Goal: Check status: Check status

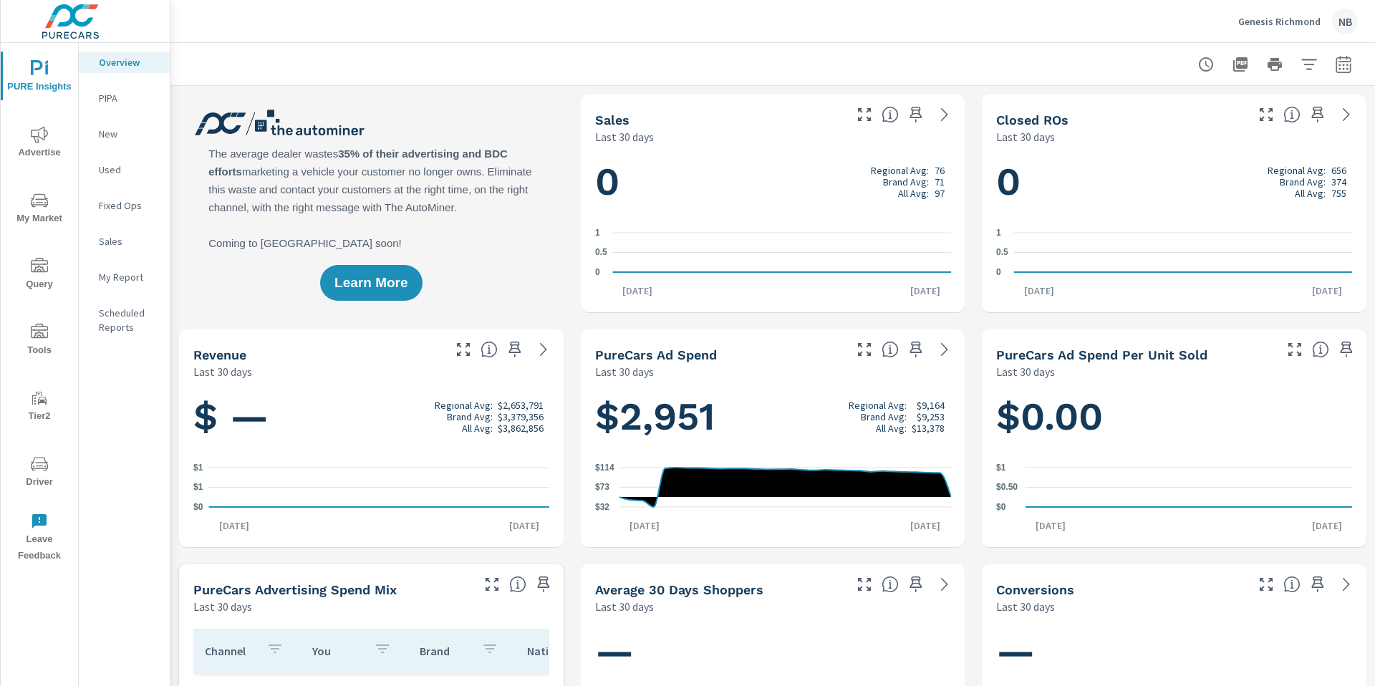
scroll to position [1, 0]
click at [43, 135] on icon "nav menu" at bounding box center [39, 134] width 17 height 17
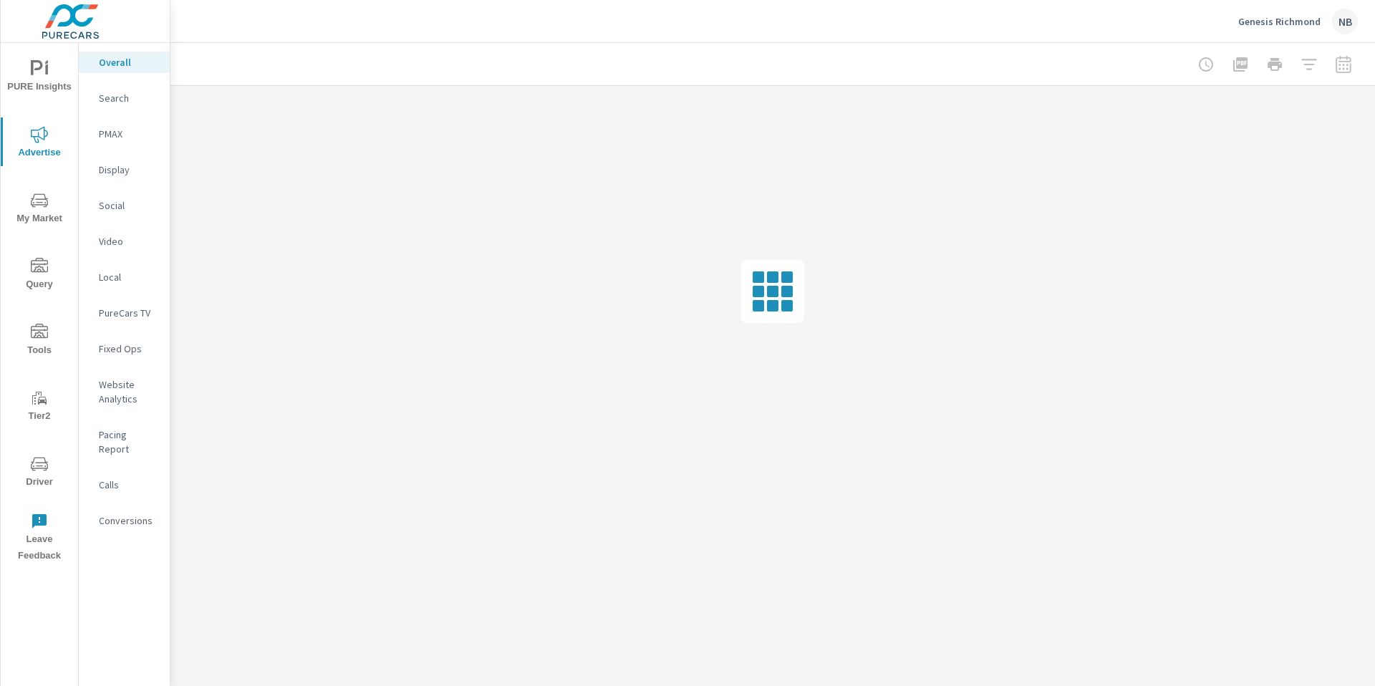
click at [146, 314] on p "PureCars TV" at bounding box center [128, 313] width 59 height 14
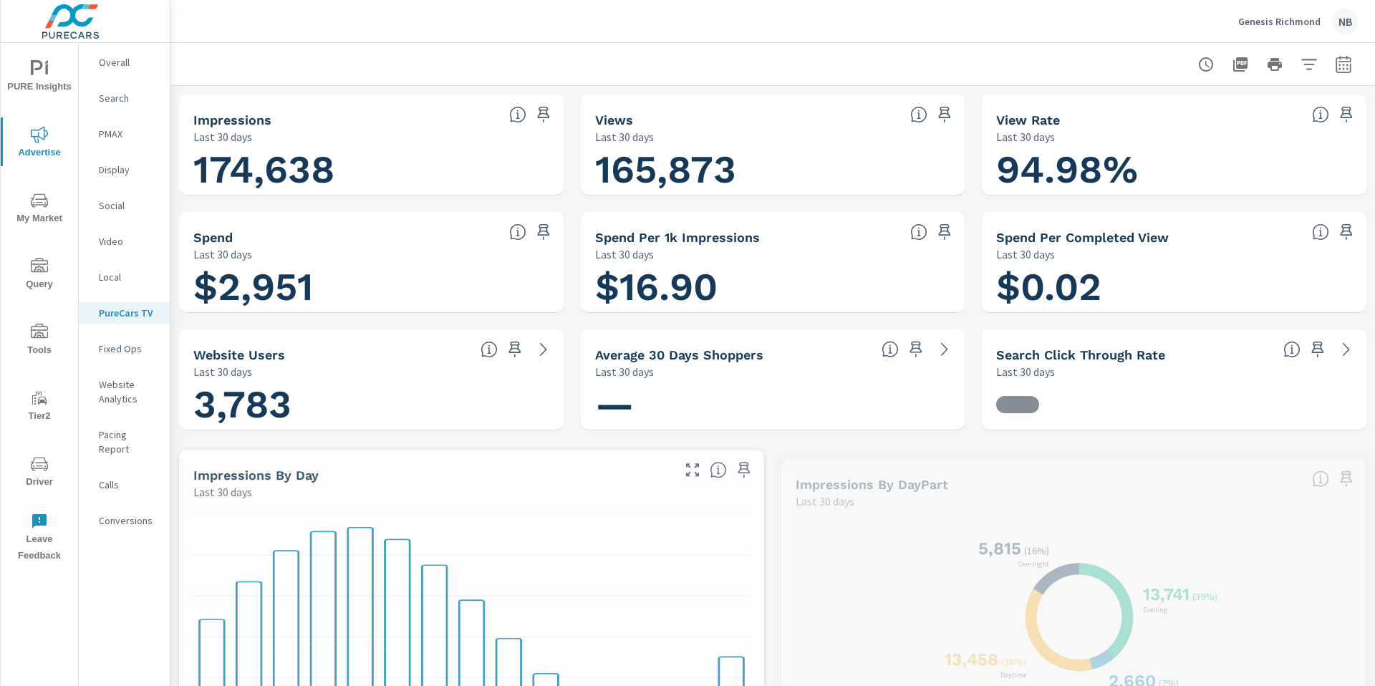
scroll to position [1, 0]
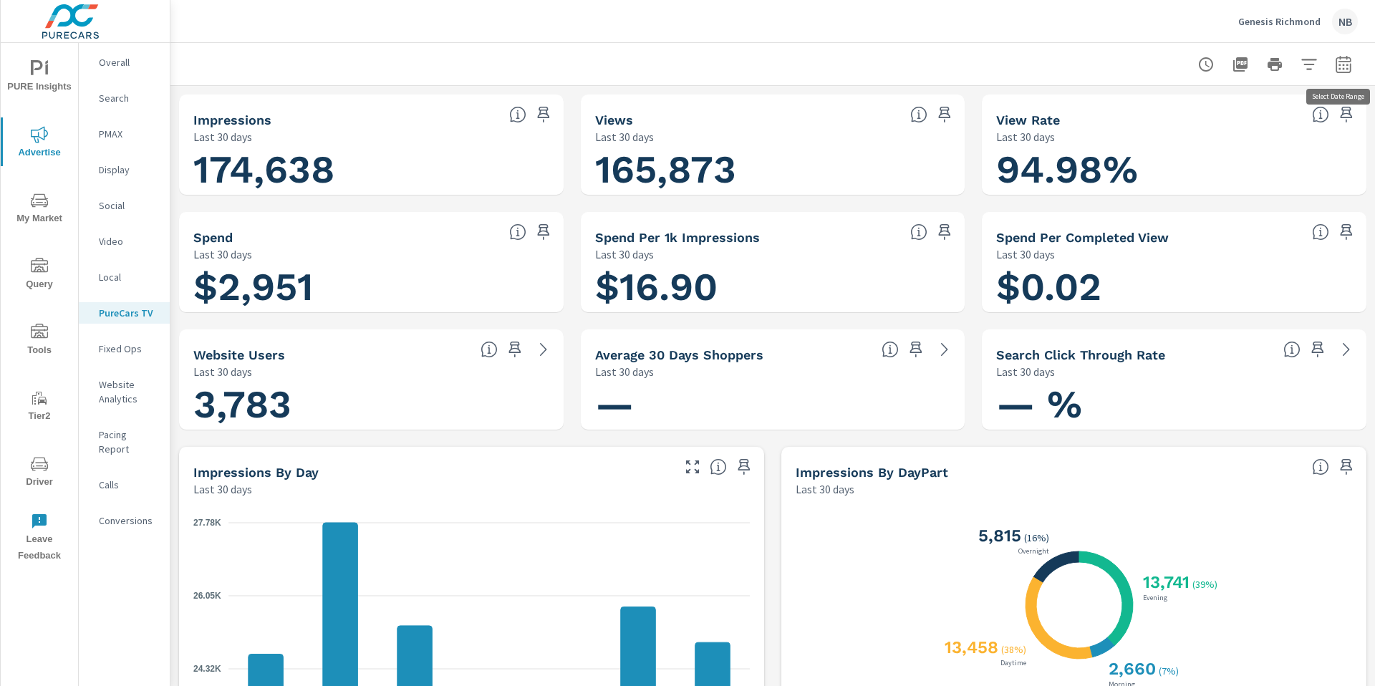
click at [1344, 68] on icon "button" at bounding box center [1343, 67] width 9 height 6
select select "Last 30 days"
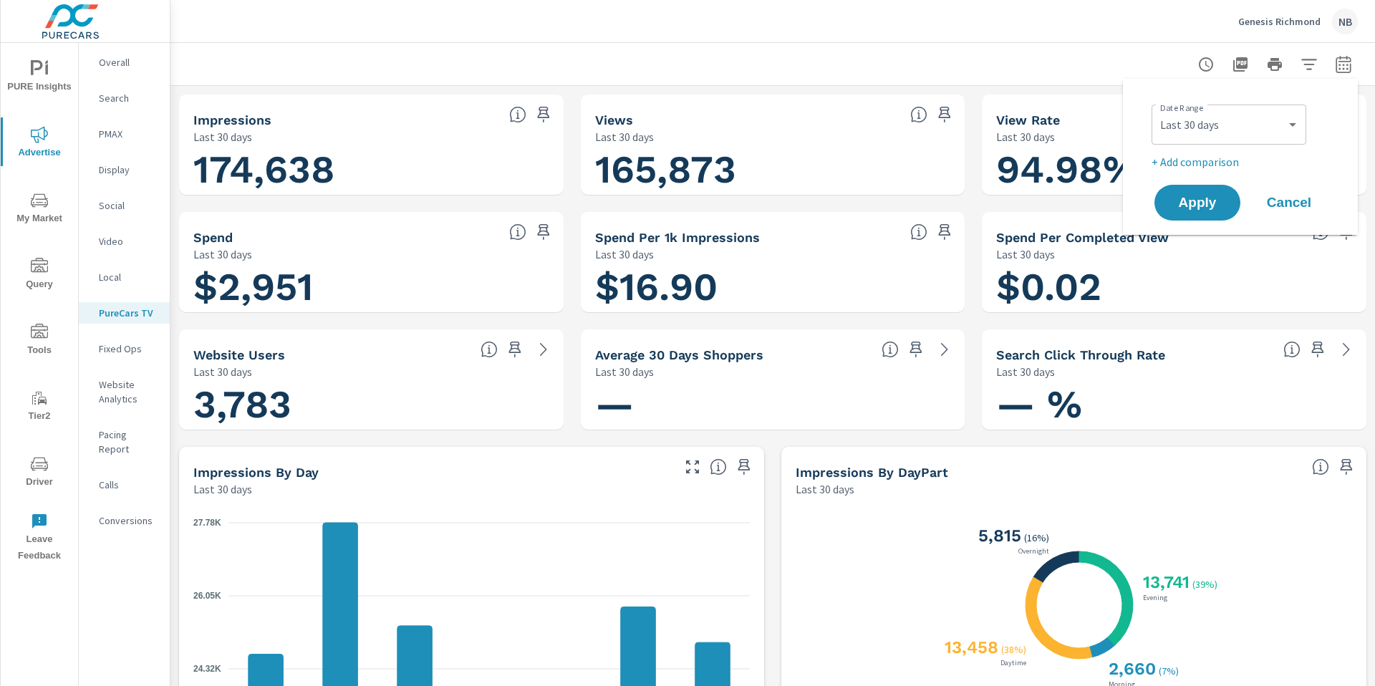
click at [1228, 166] on p "+ Add comparison" at bounding box center [1243, 161] width 183 height 17
select select "Previous period"
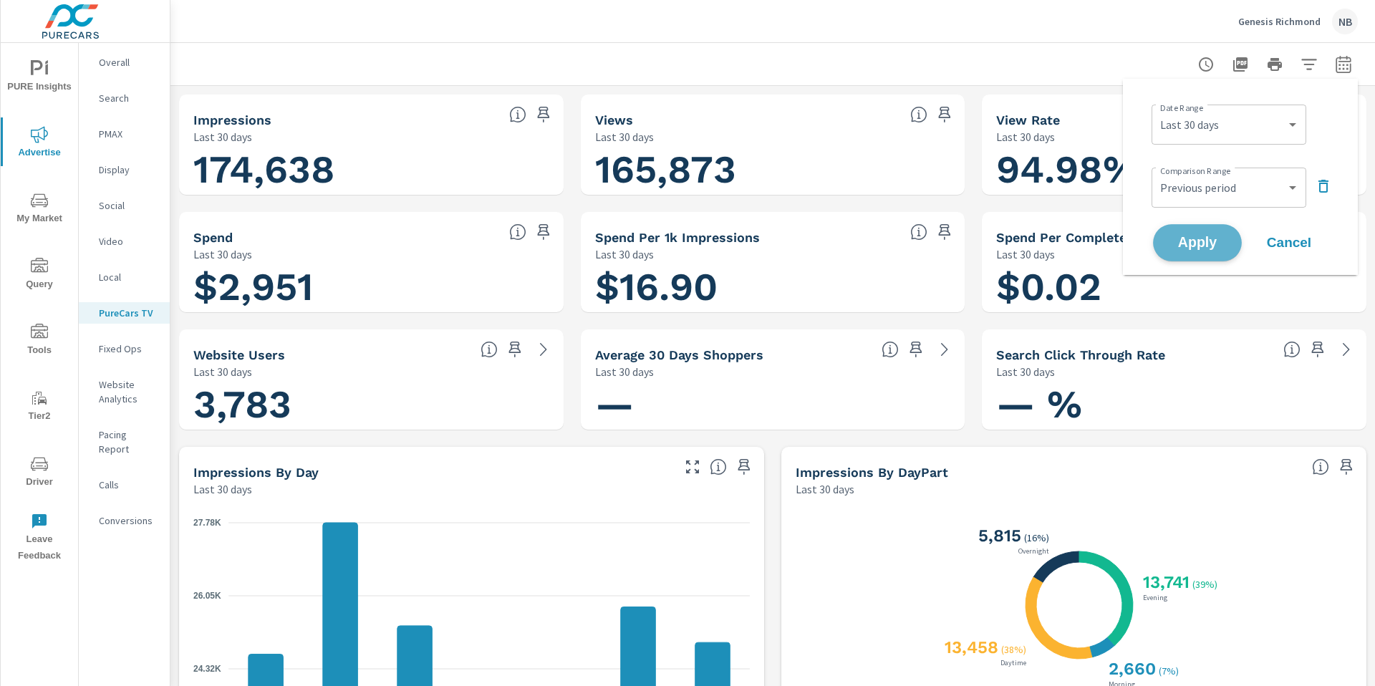
click at [1216, 248] on span "Apply" at bounding box center [1197, 243] width 59 height 14
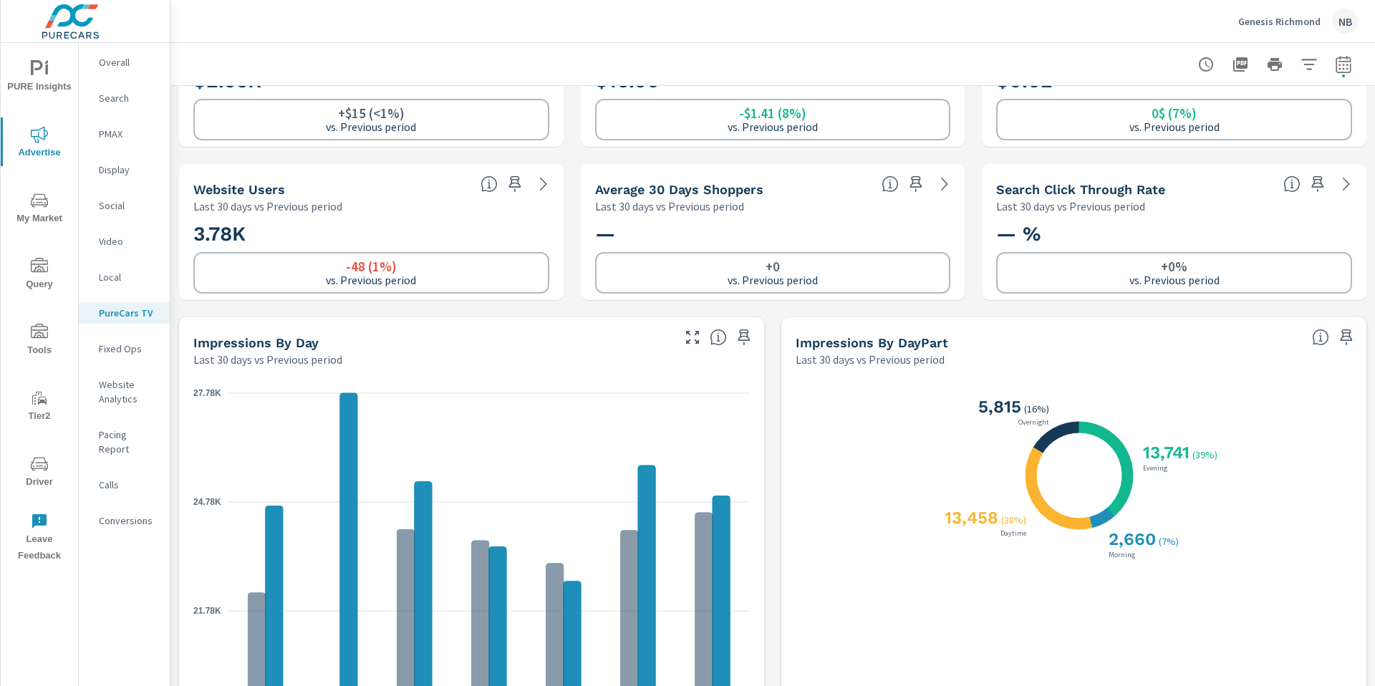
scroll to position [240, 0]
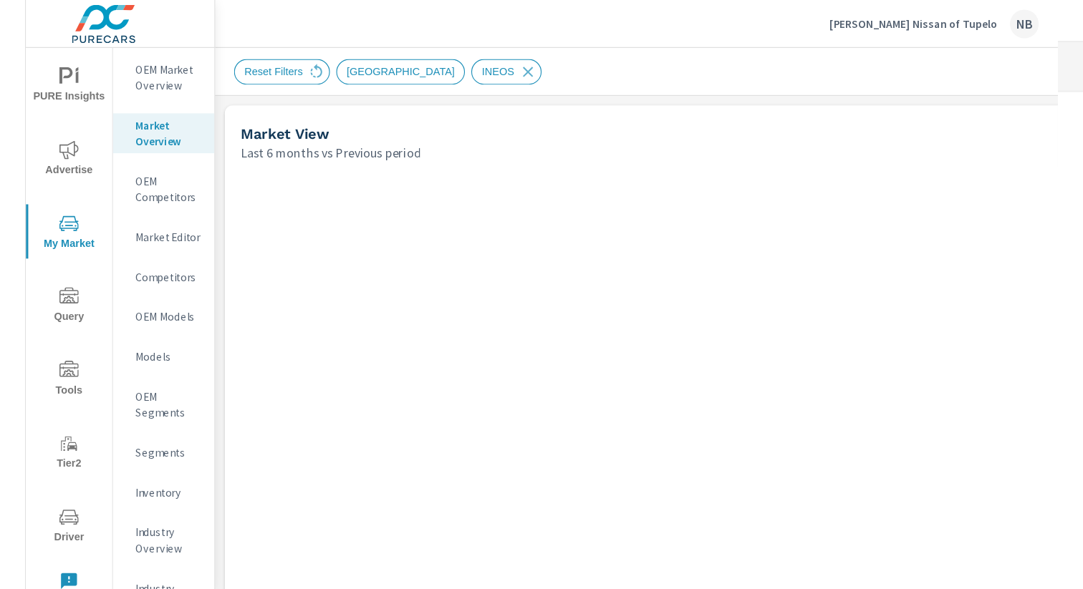
scroll to position [1, 0]
